Goal: Navigation & Orientation: Understand site structure

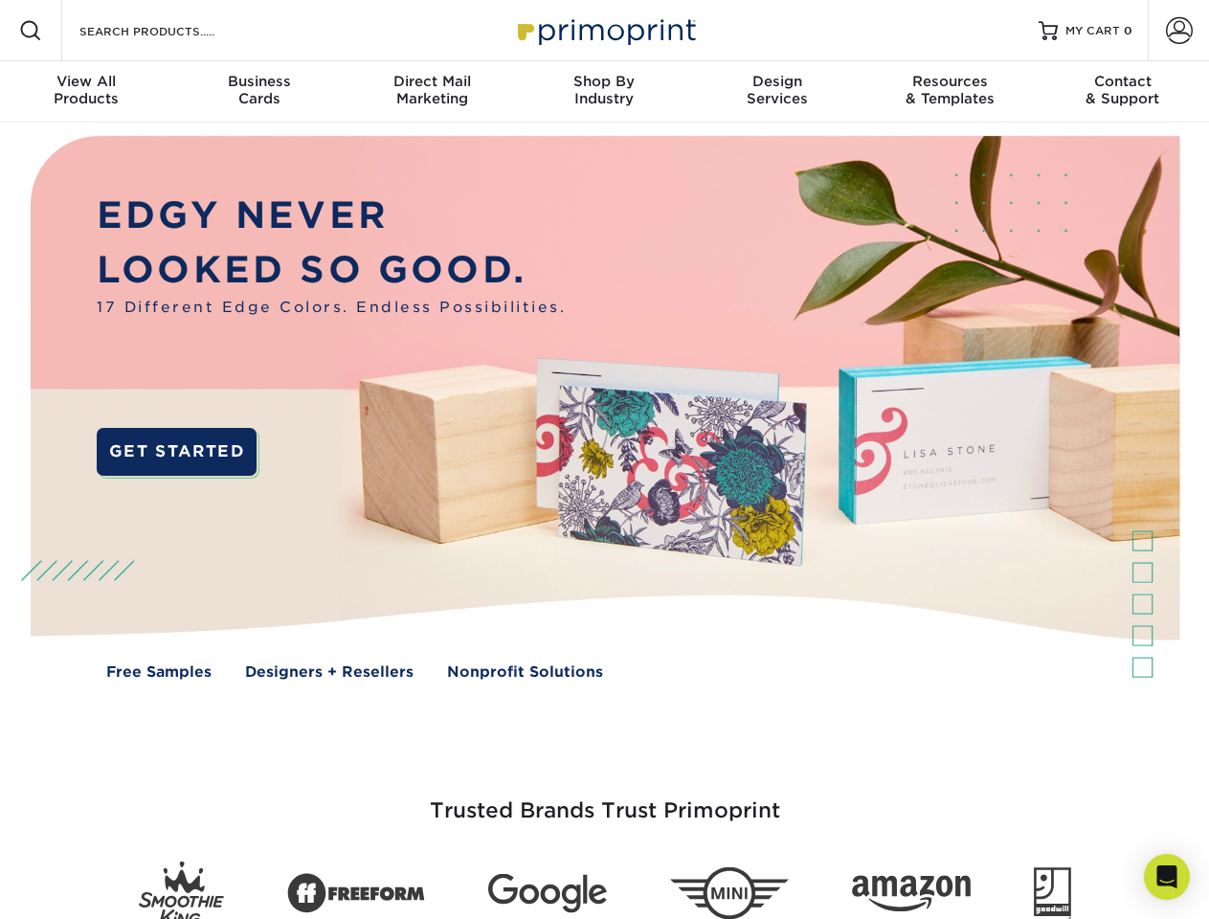
click at [604, 459] on img at bounding box center [604, 421] width 1196 height 598
click at [31, 31] on span at bounding box center [30, 30] width 23 height 23
click at [1178, 31] on span at bounding box center [1179, 30] width 27 height 27
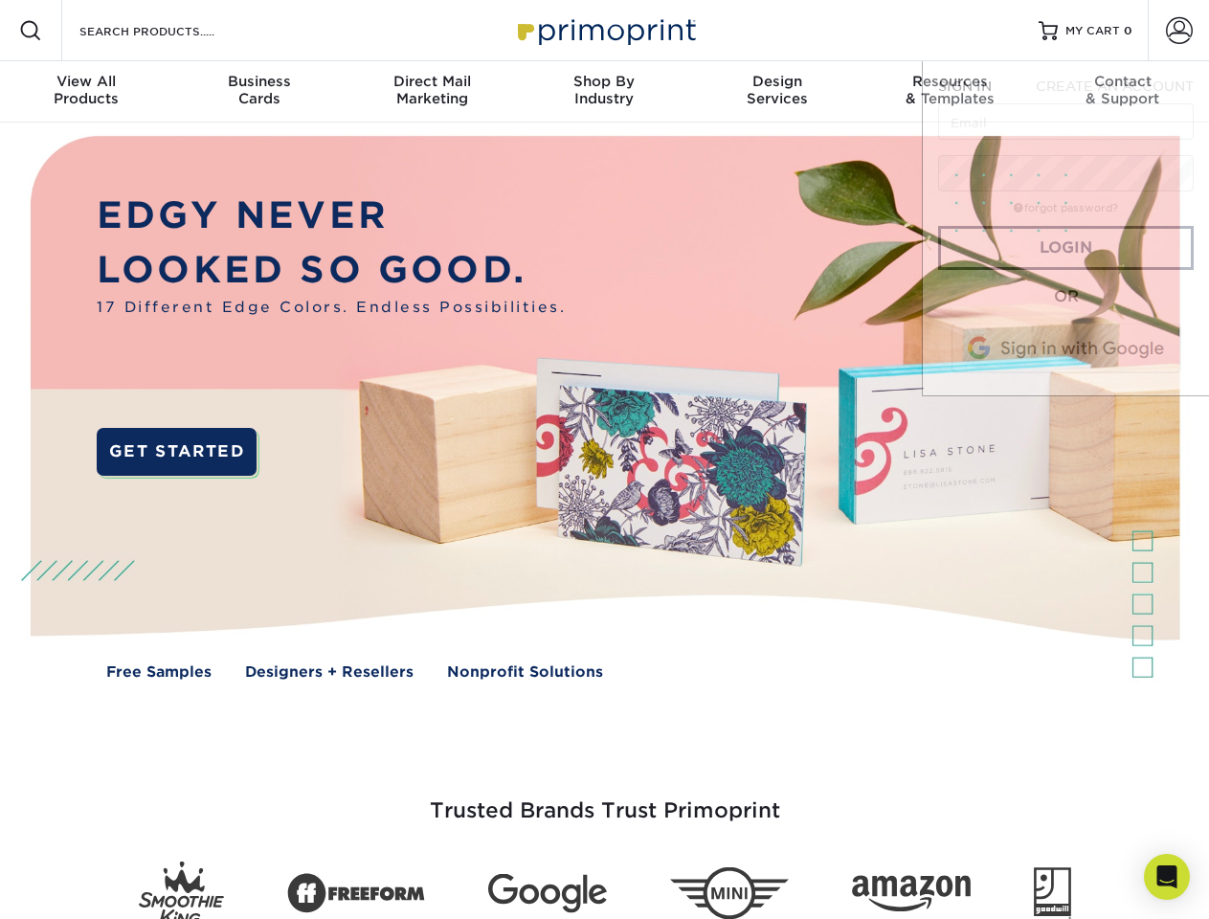
click at [86, 92] on div "View All Products" at bounding box center [86, 90] width 172 height 34
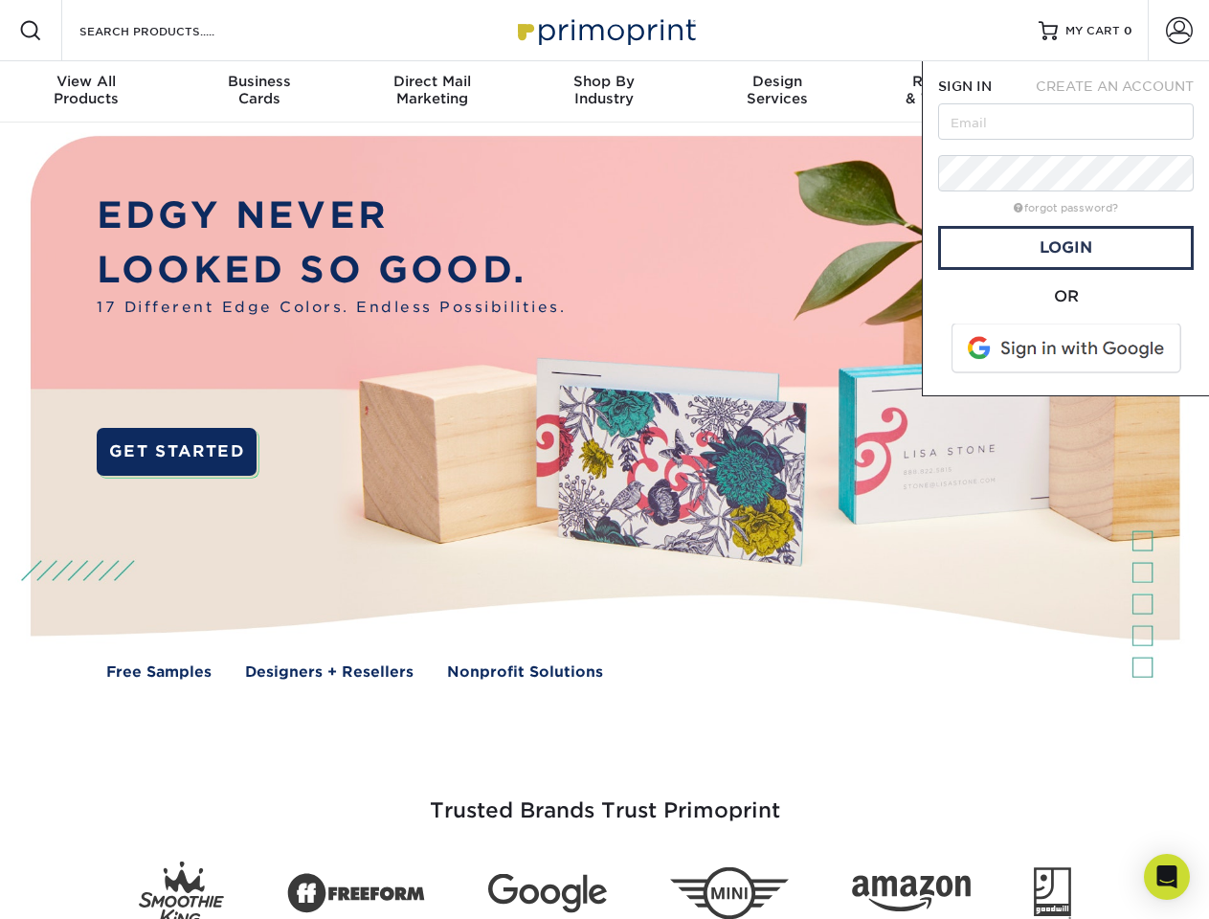
click at [258, 92] on div "Business Cards" at bounding box center [258, 90] width 172 height 34
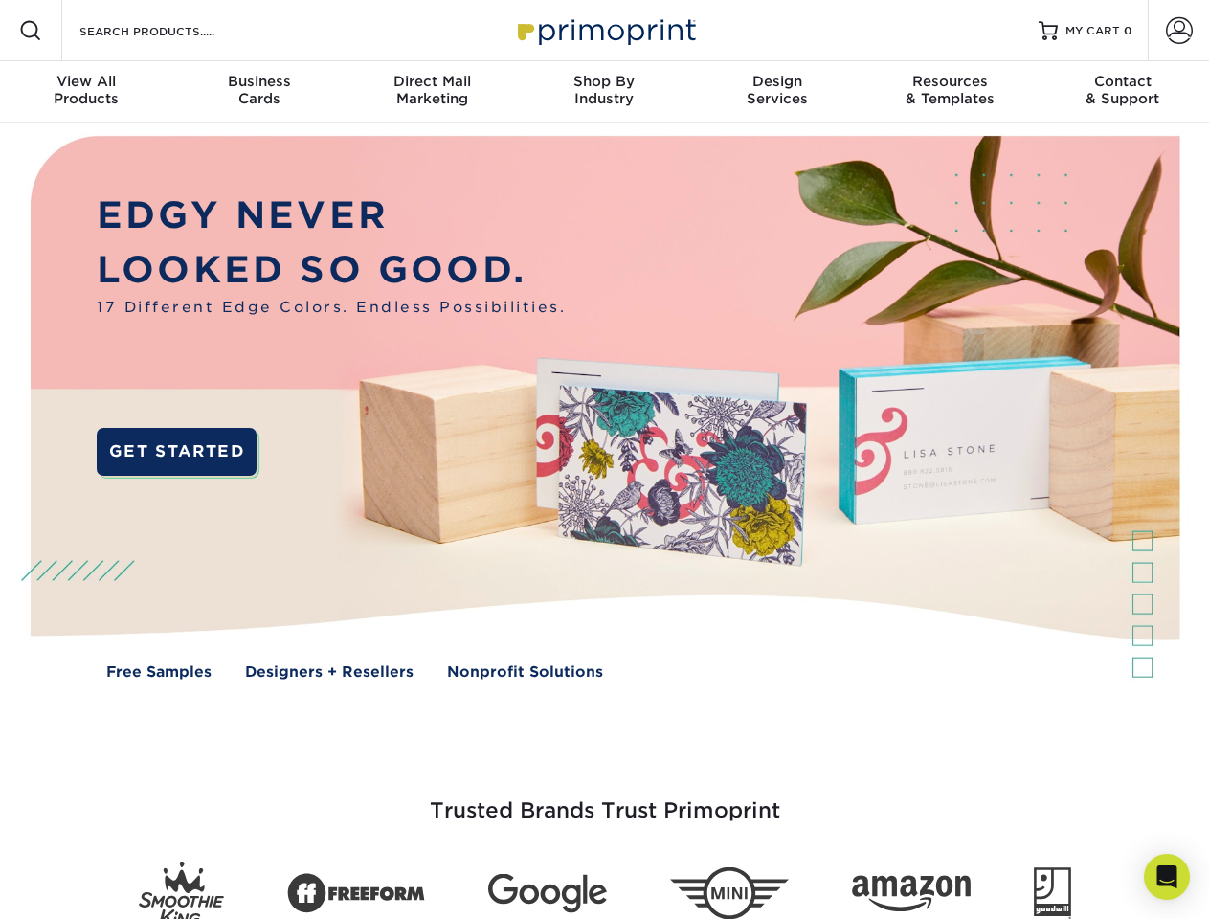
click at [432, 92] on div "Direct Mail Marketing" at bounding box center [431, 90] width 172 height 34
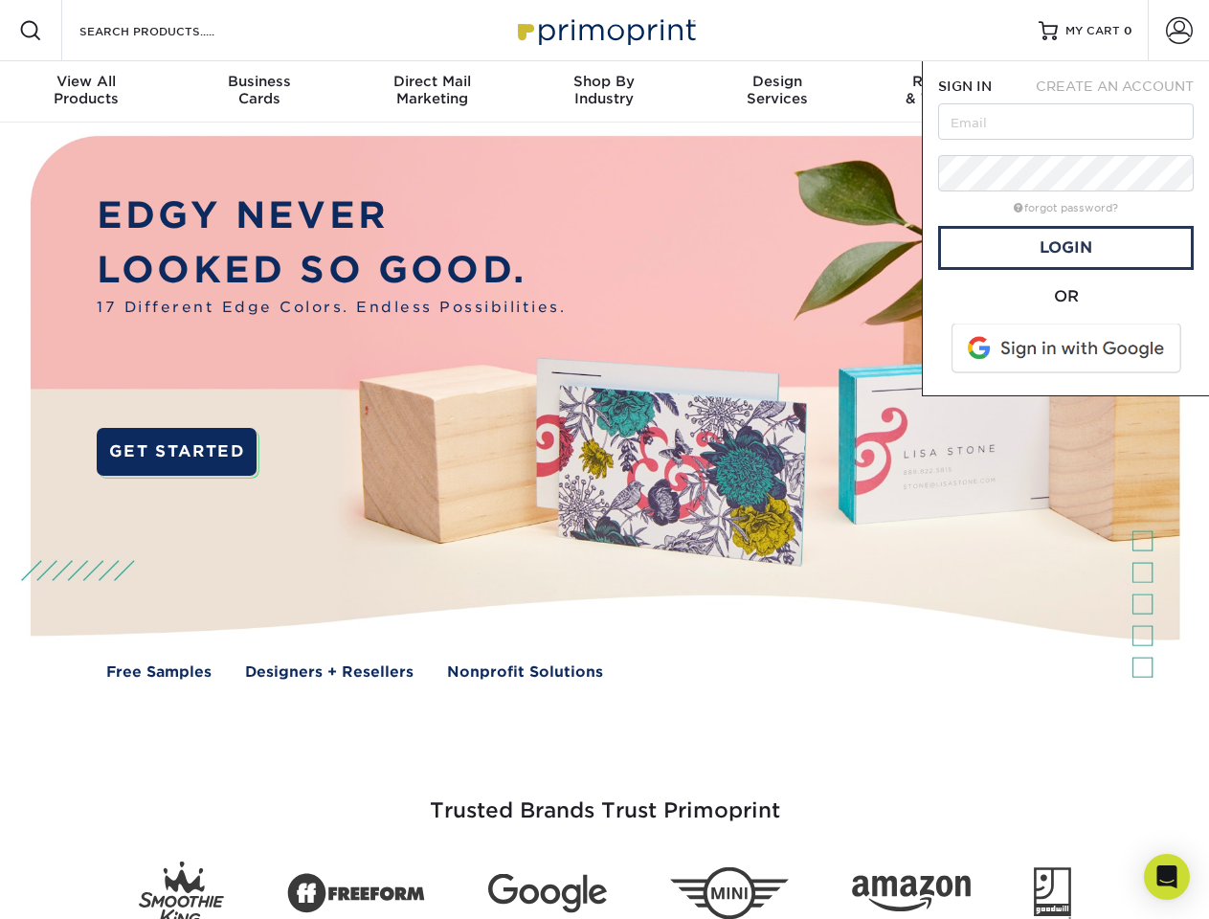
click at [604, 92] on div "Shop By Industry" at bounding box center [604, 90] width 172 height 34
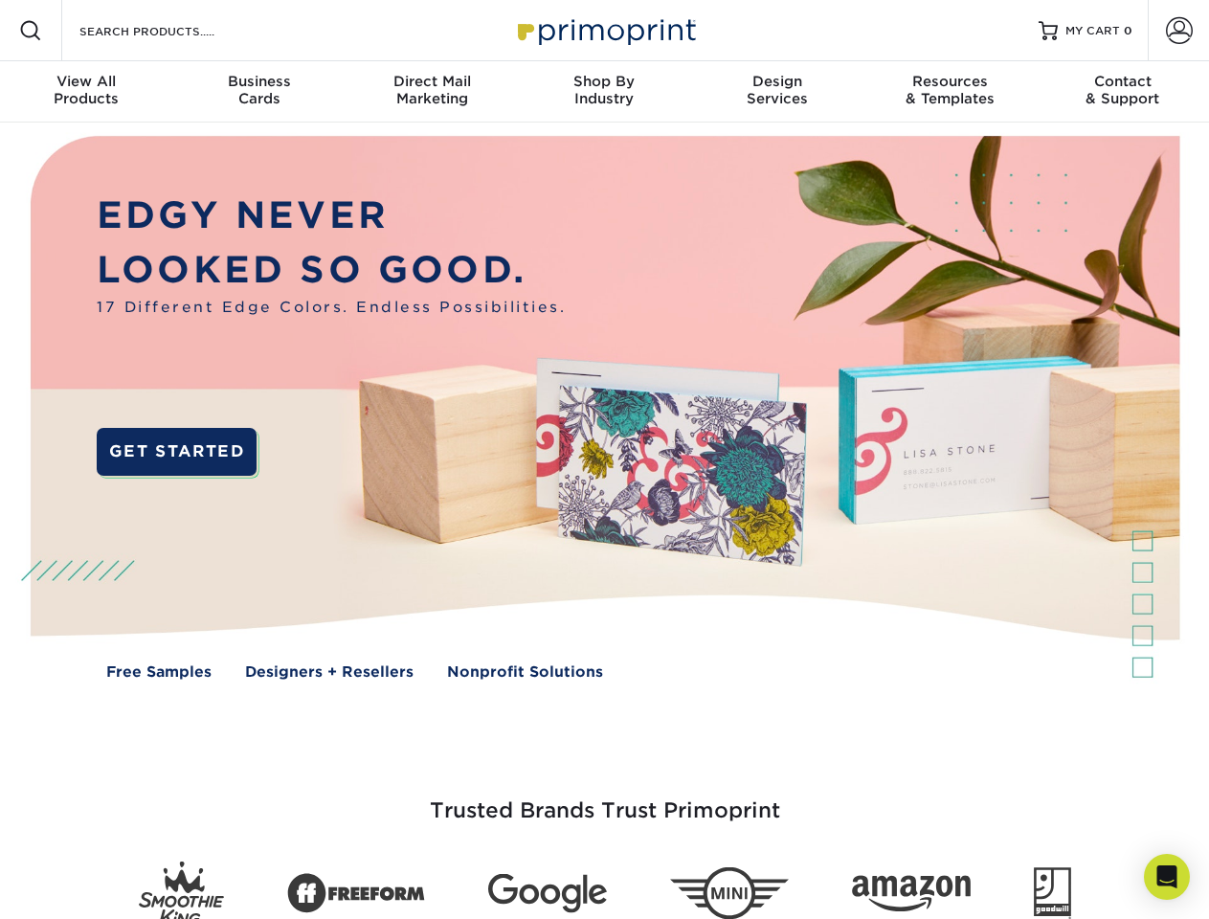
click at [777, 92] on div "Design Services" at bounding box center [777, 90] width 172 height 34
click at [949, 92] on span "SIGN IN" at bounding box center [965, 85] width 54 height 15
click at [1122, 92] on div "Contact & Support" at bounding box center [1122, 90] width 172 height 34
